Goal: Find specific page/section

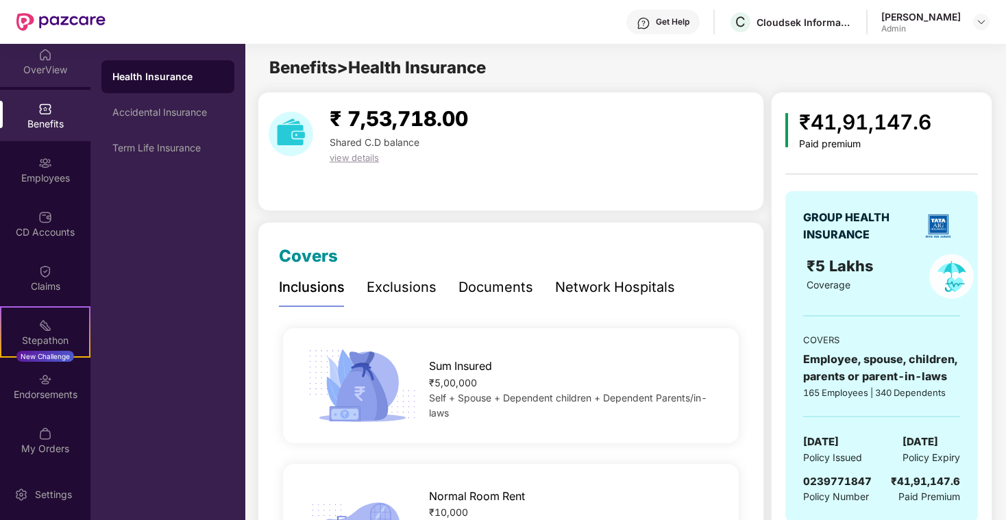
click at [49, 66] on div "OverView" at bounding box center [45, 70] width 90 height 14
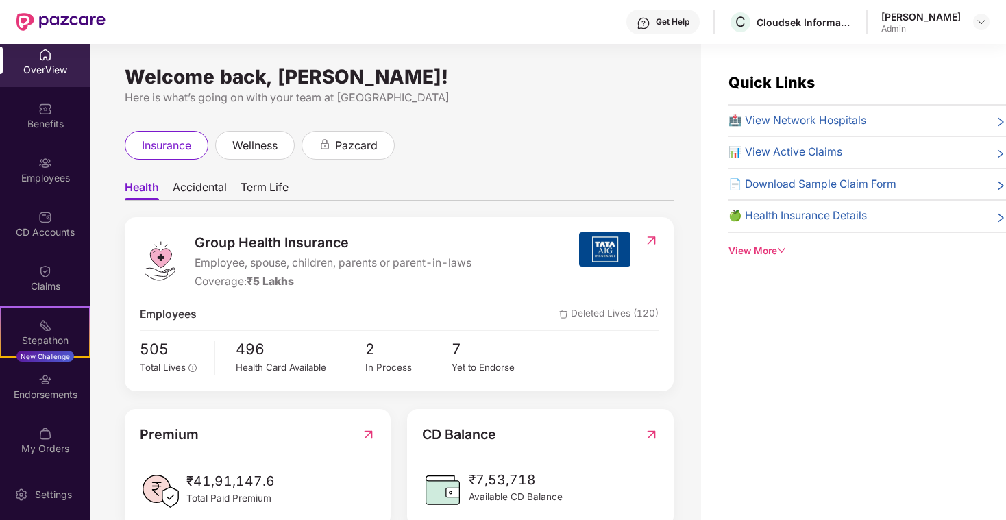
click at [46, 176] on div "Employees" at bounding box center [45, 178] width 90 height 14
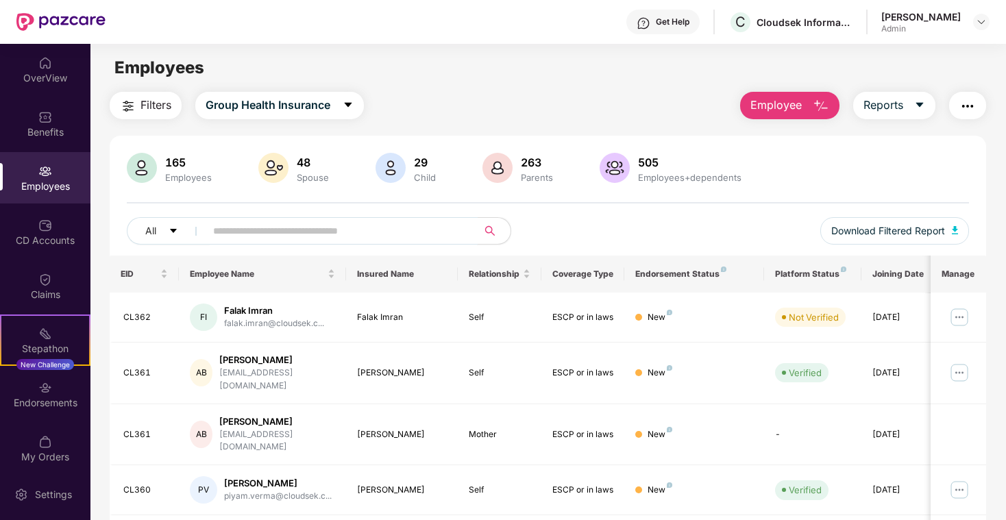
click at [407, 229] on input "text" at bounding box center [336, 231] width 246 height 21
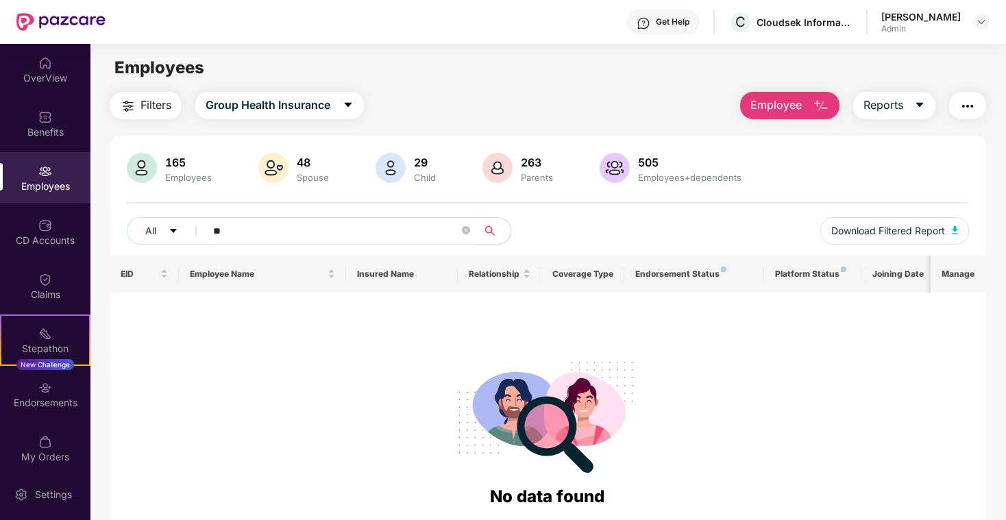
type input "*"
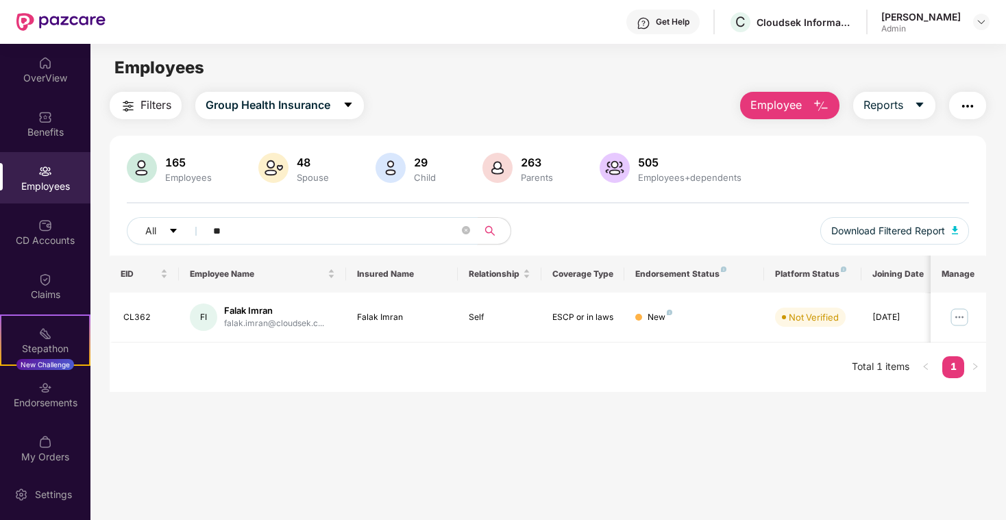
type input "*"
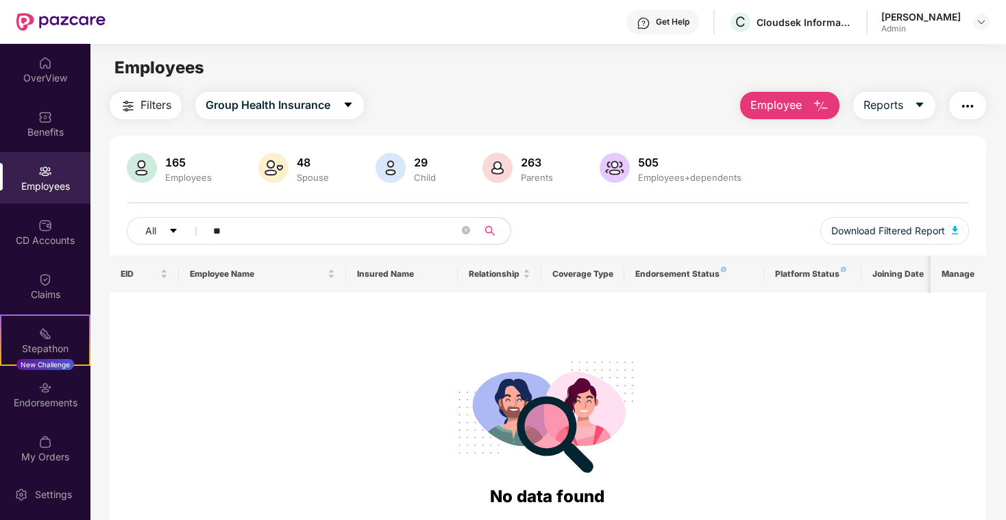
type input "*"
